Goal: Information Seeking & Learning: Learn about a topic

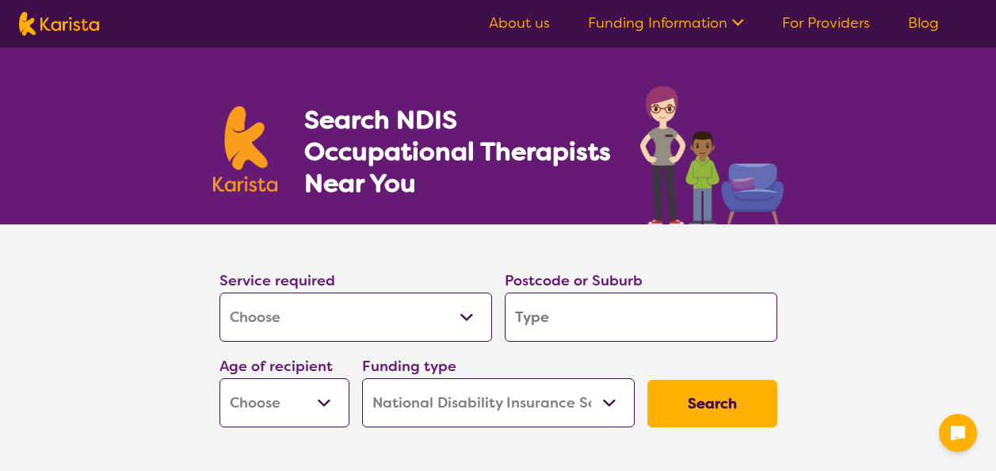
select select "[MEDICAL_DATA]"
select select "NDIS"
select select "[MEDICAL_DATA]"
select select "NDIS"
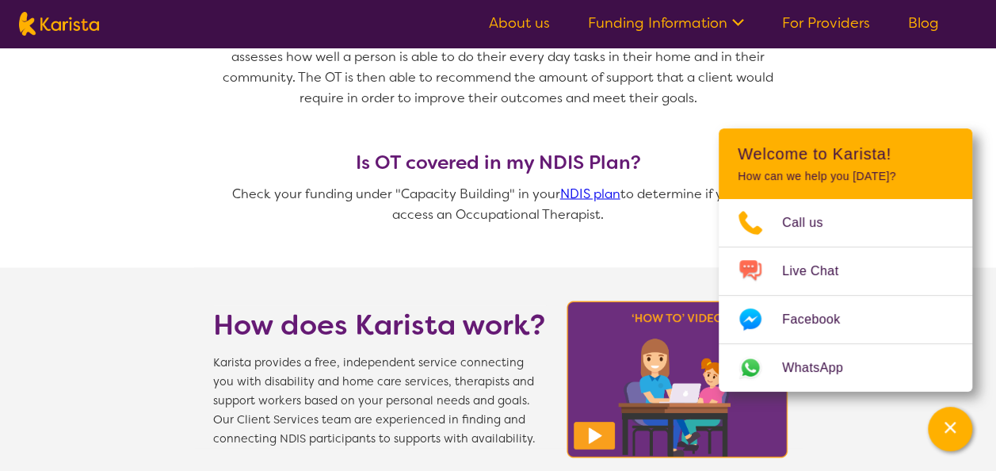
scroll to position [1363, 0]
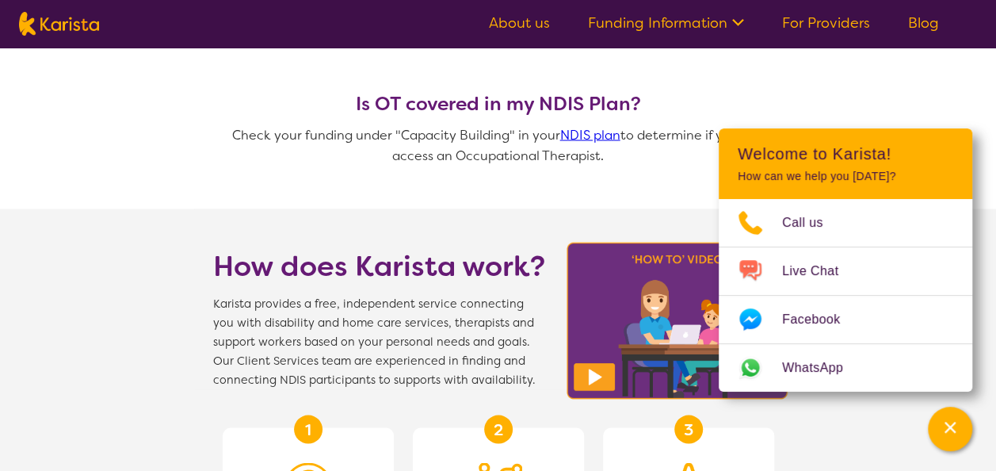
click at [920, 21] on link "Blog" at bounding box center [923, 22] width 31 height 19
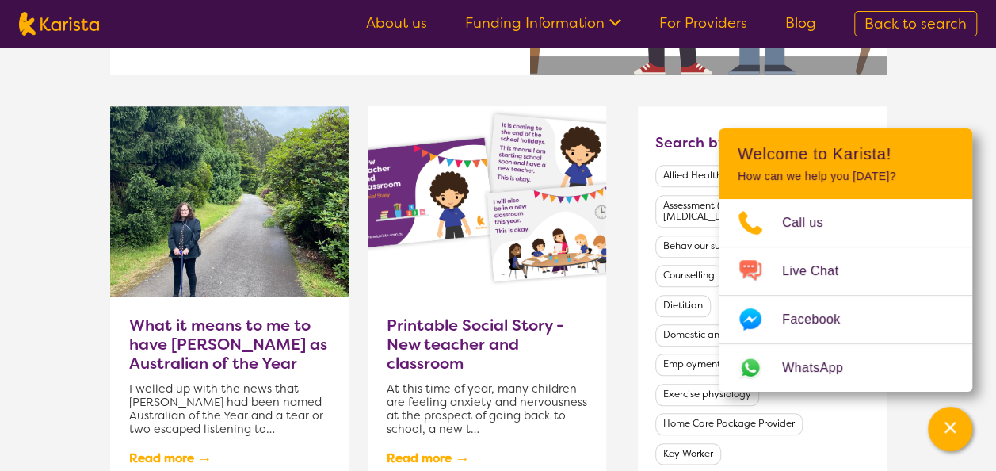
scroll to position [761, 0]
